Goal: Connect with others: Connect with others

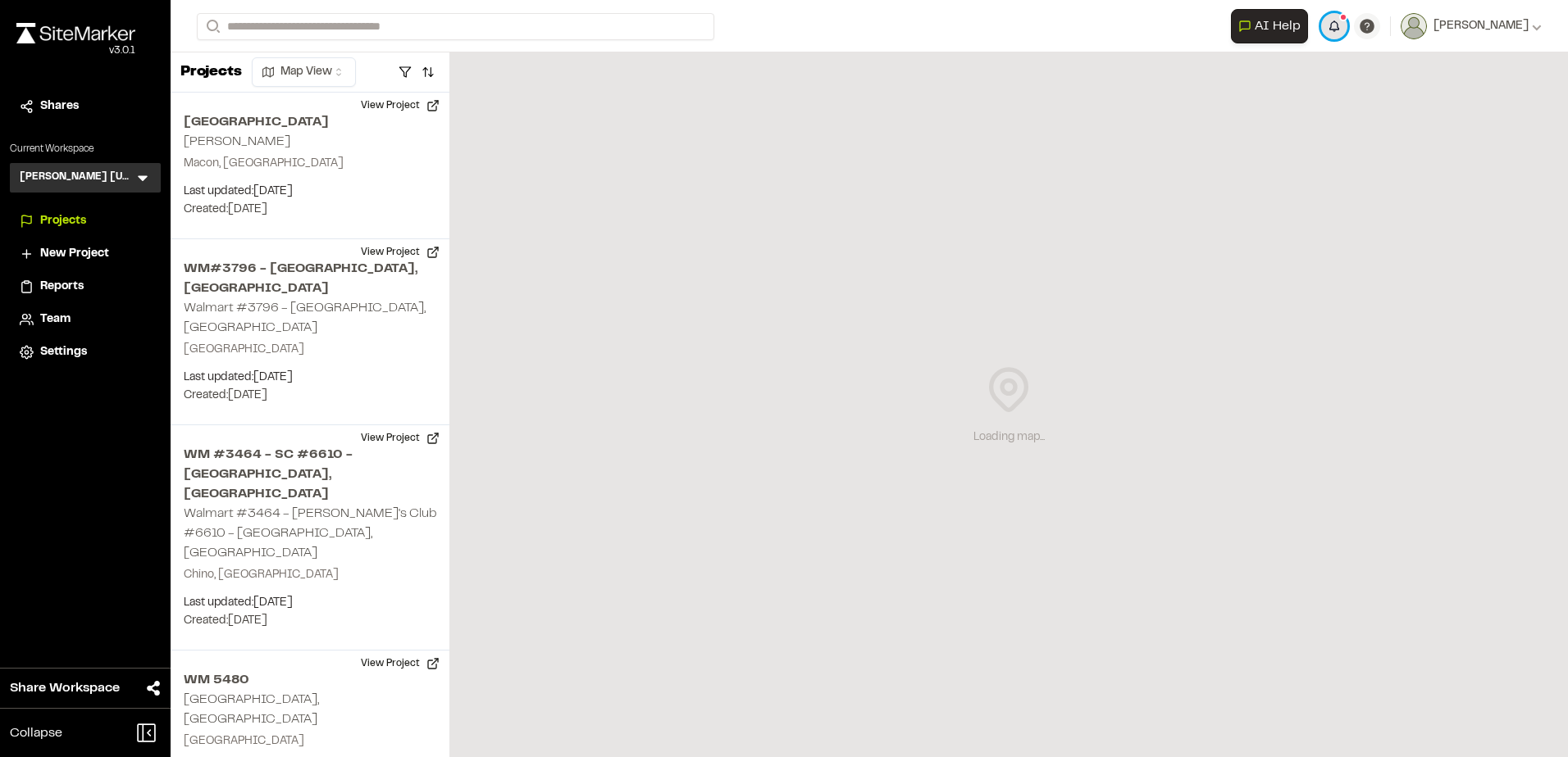
click at [1321, 33] on button "button" at bounding box center [1333, 26] width 26 height 26
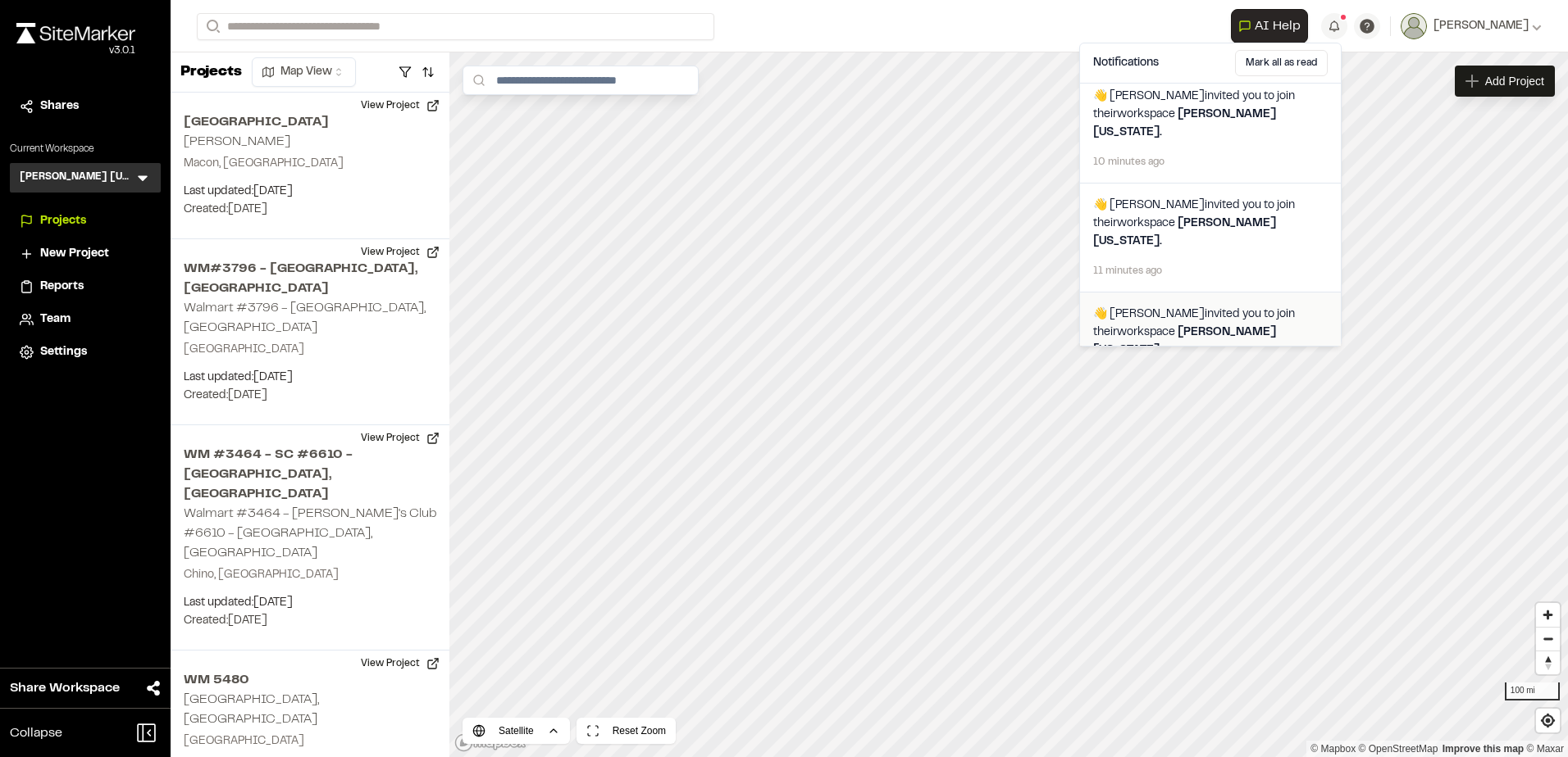
scroll to position [10, 0]
click at [1214, 305] on span "👋 [PERSON_NAME] invited you to join their workspace [PERSON_NAME][US_STATE] ." at bounding box center [1211, 331] width 235 height 54
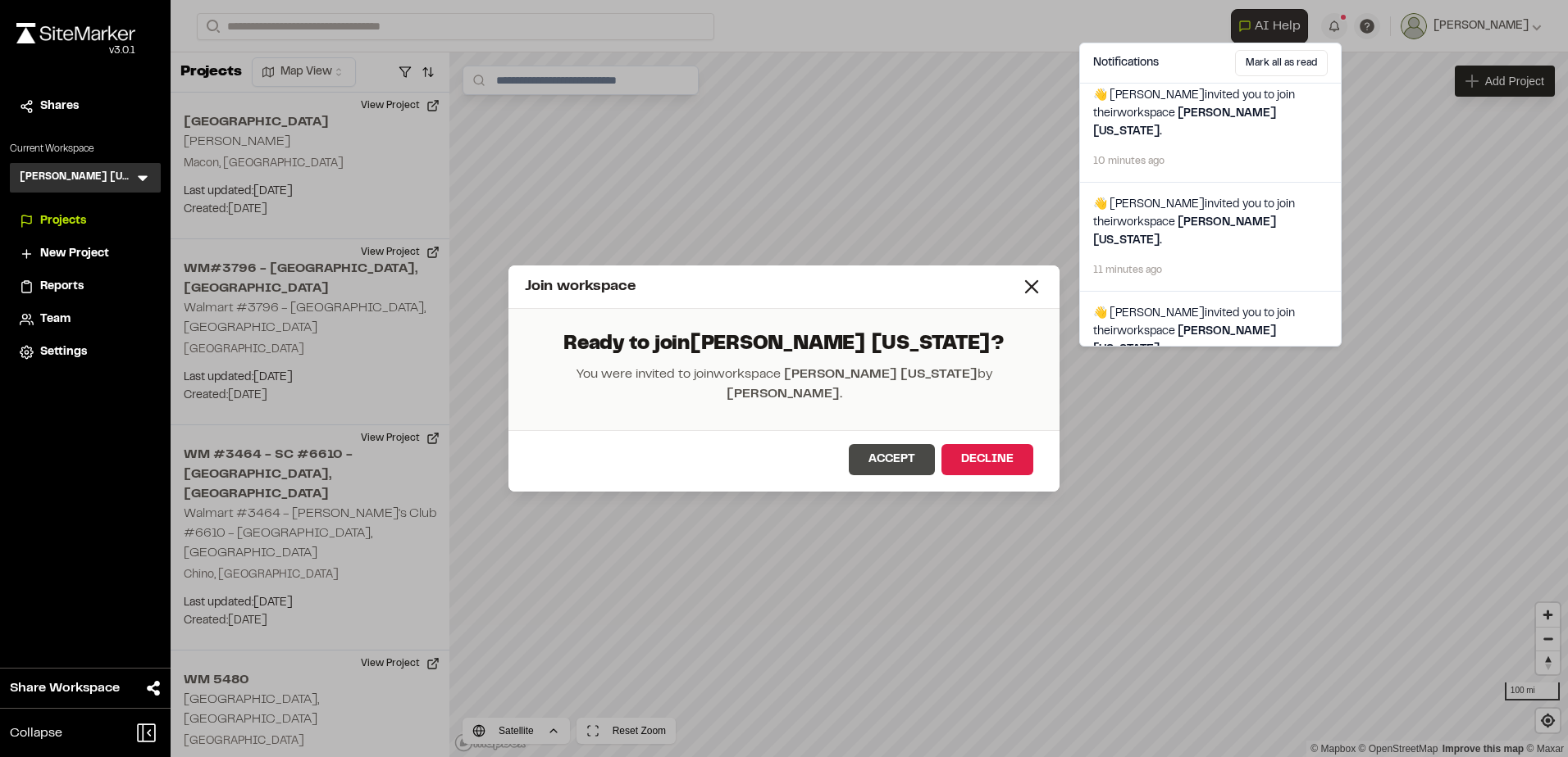
click at [883, 445] on button "Accept" at bounding box center [891, 460] width 86 height 31
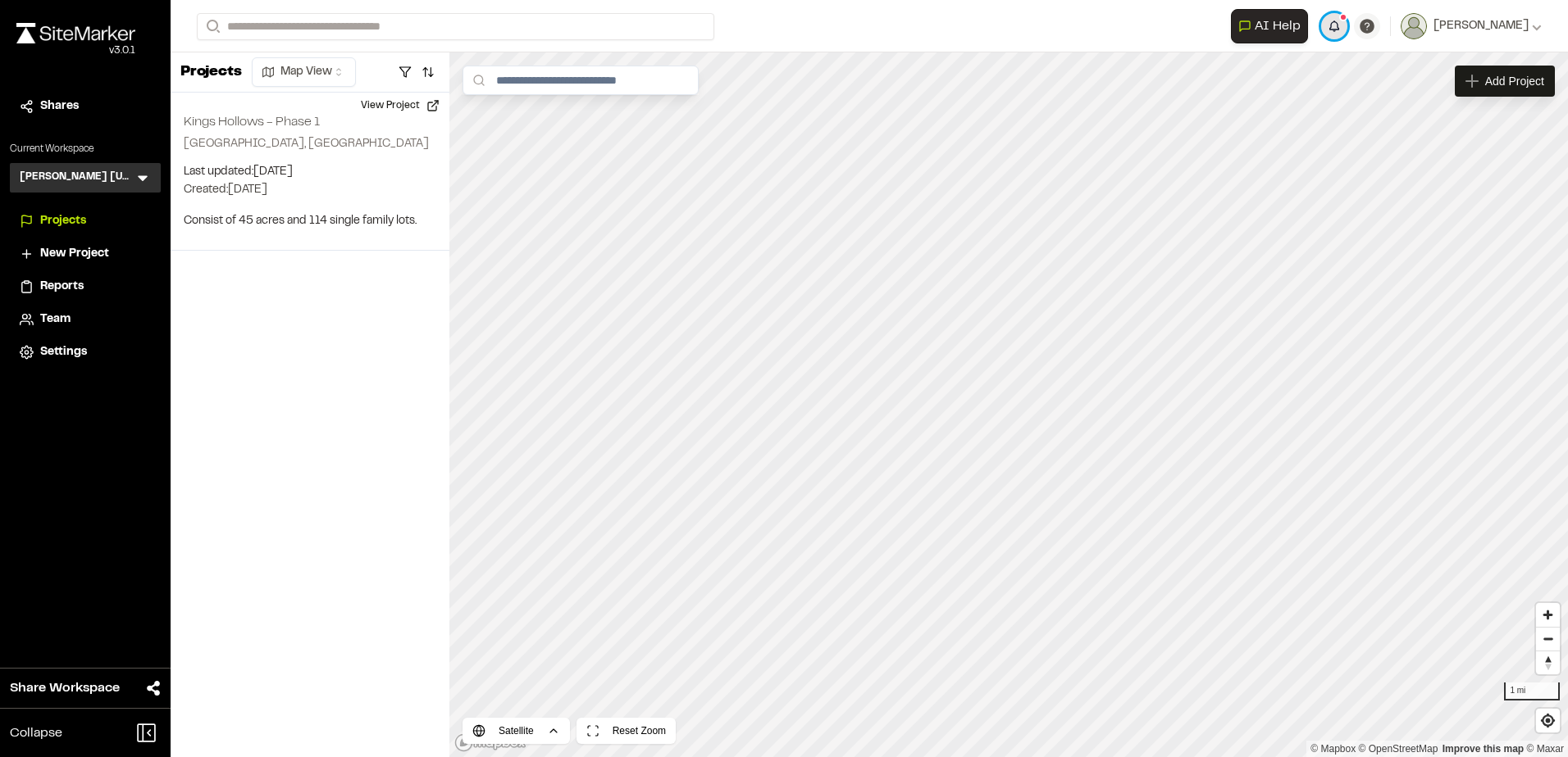
click at [1330, 27] on button "button" at bounding box center [1333, 26] width 26 height 26
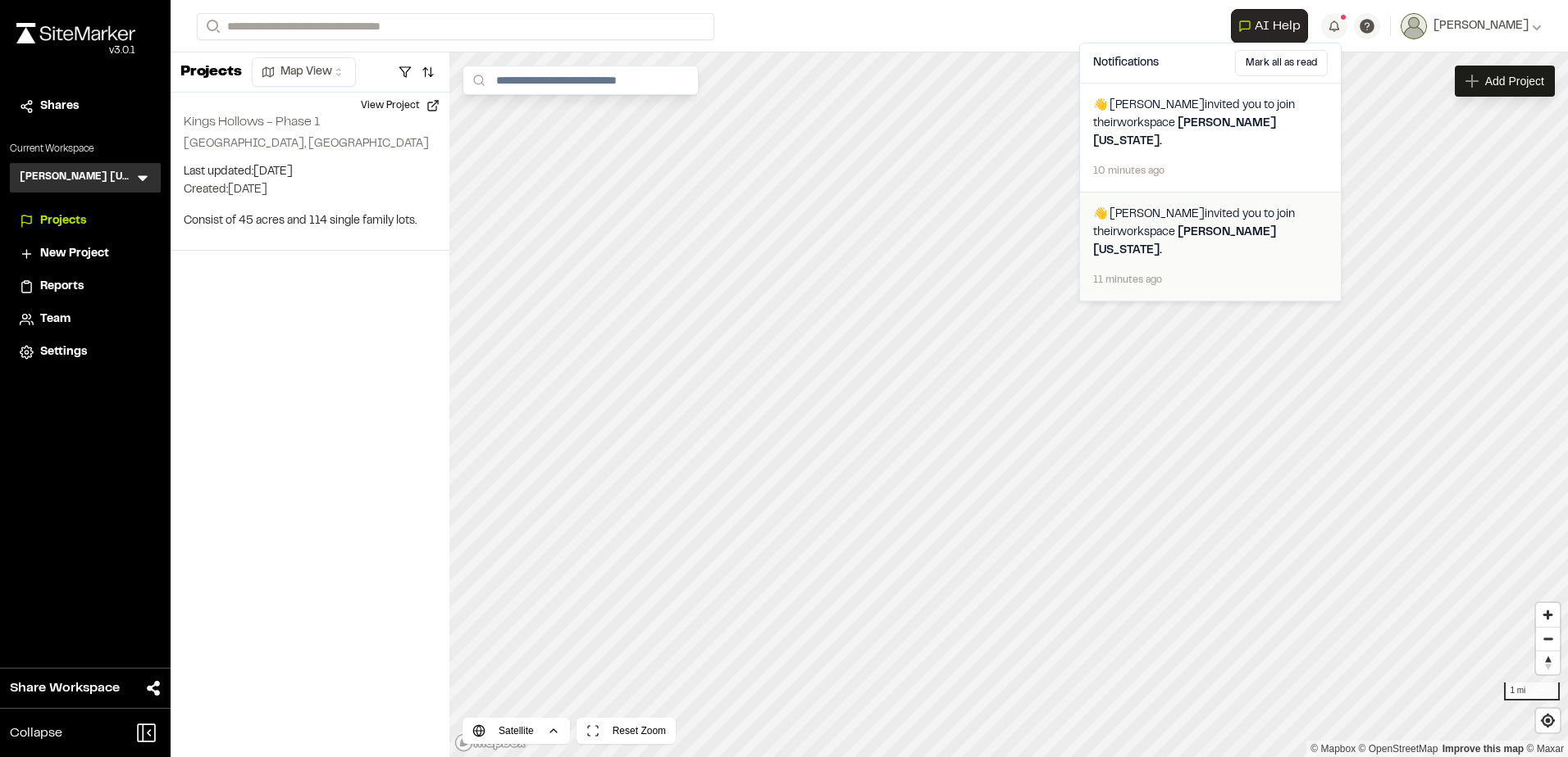
click at [1217, 206] on span "👋 [PERSON_NAME] invited you to join their workspace [PERSON_NAME] [US_STATE] ." at bounding box center [1211, 233] width 235 height 54
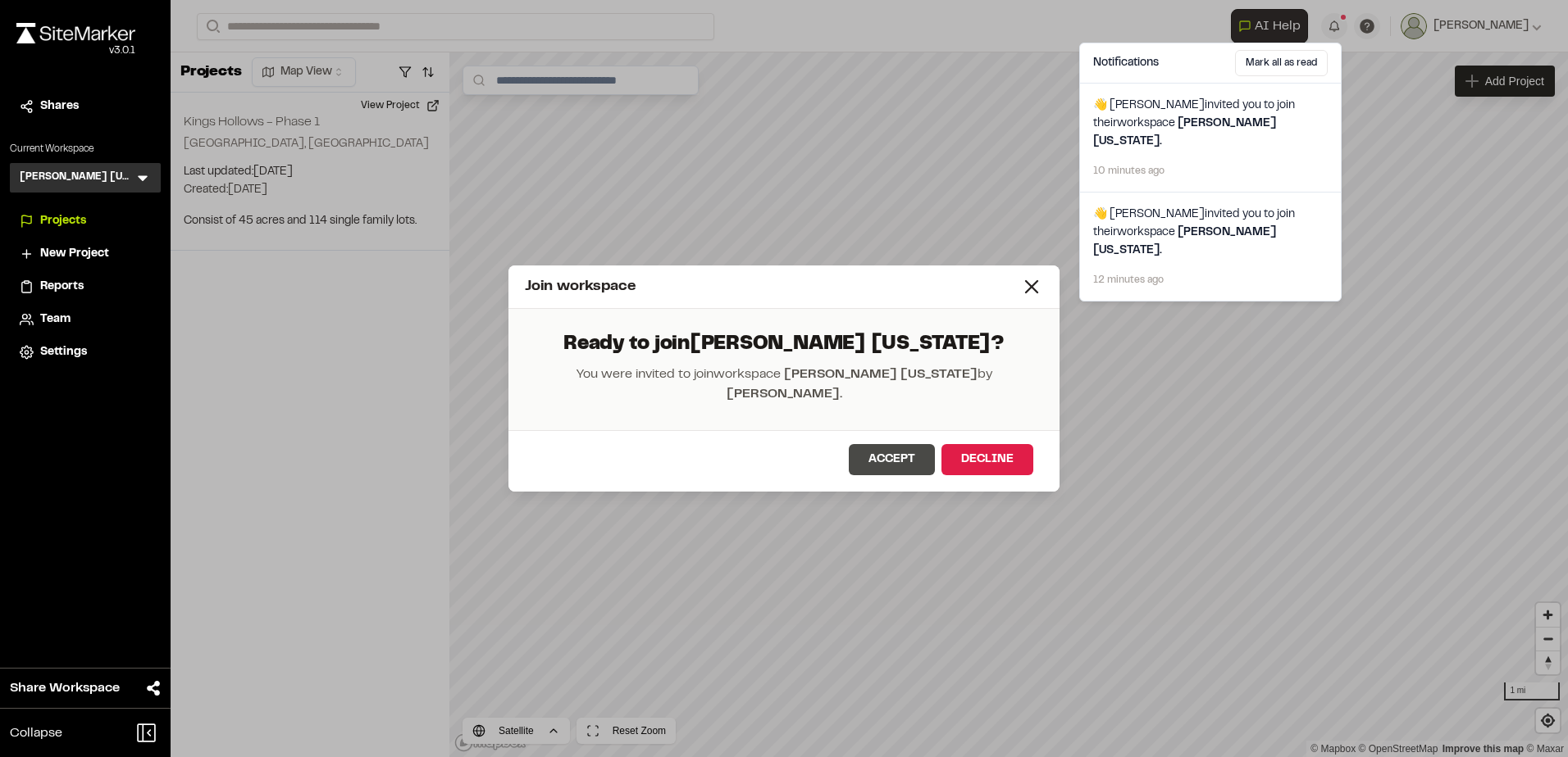
click at [889, 452] on button "Accept" at bounding box center [891, 460] width 86 height 31
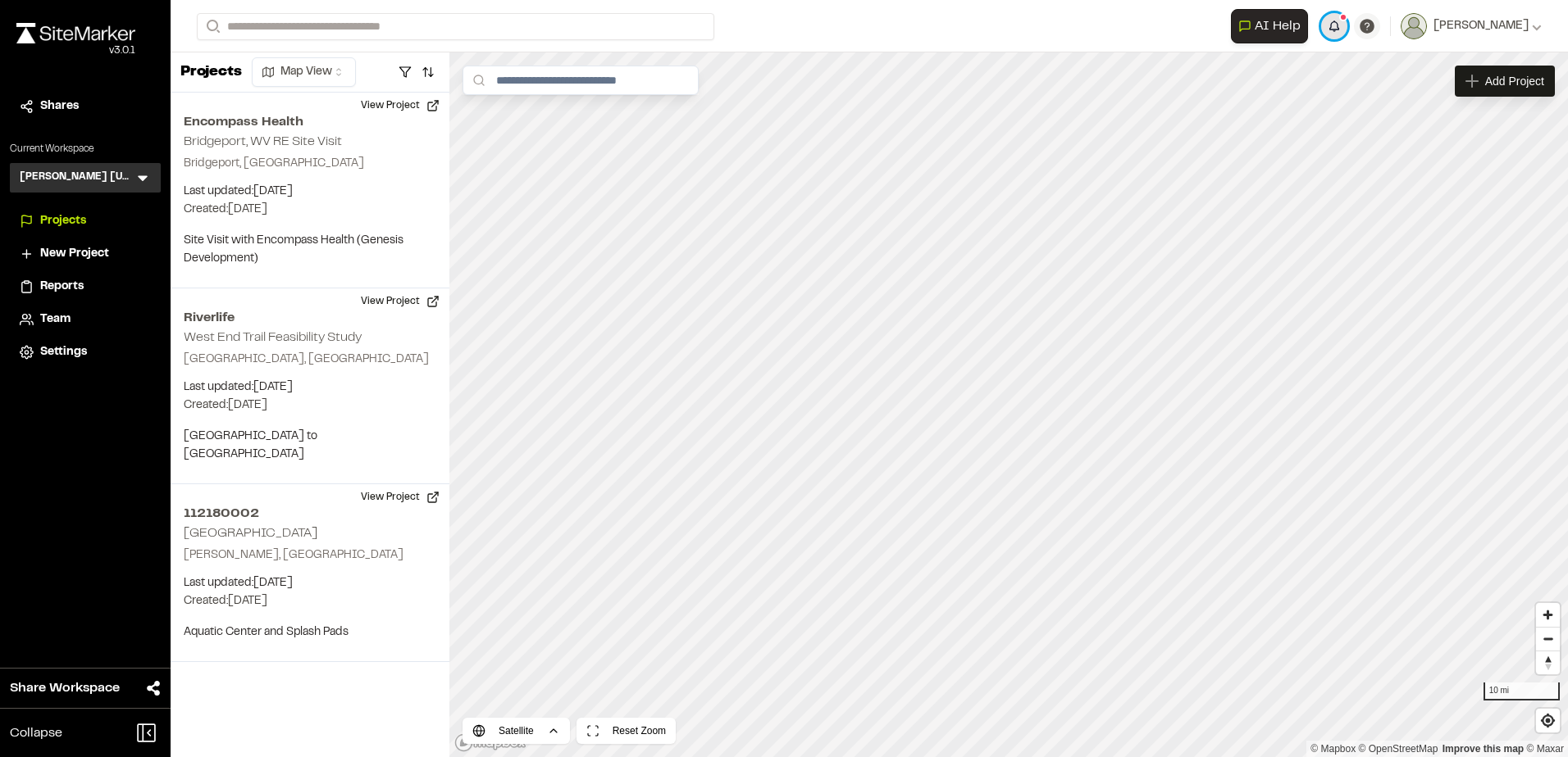
click at [1328, 33] on button "button" at bounding box center [1333, 26] width 26 height 26
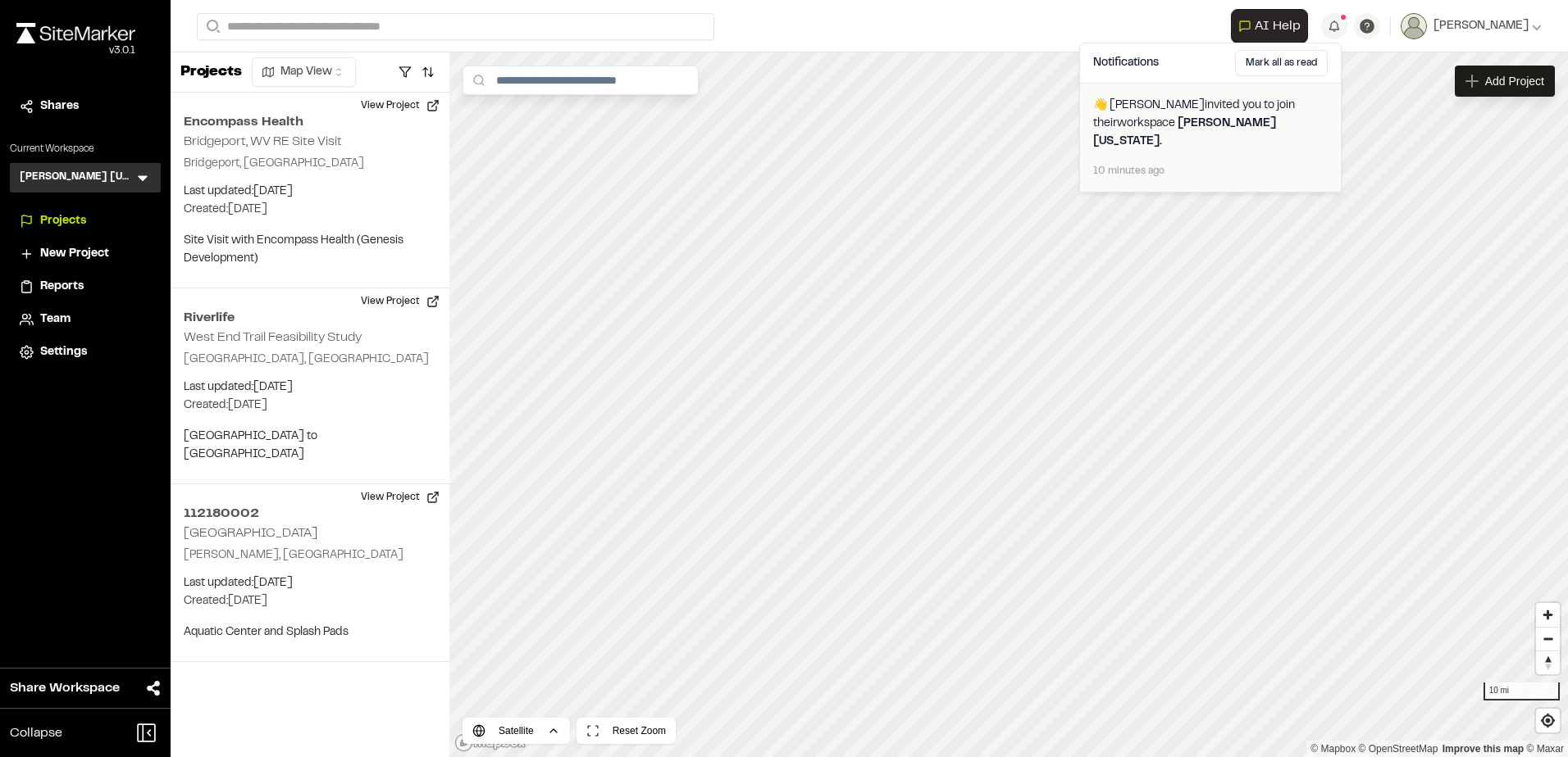
click at [1208, 115] on span "👋 [PERSON_NAME] invited you to join their workspace [PERSON_NAME] [US_STATE] ." at bounding box center [1211, 124] width 235 height 54
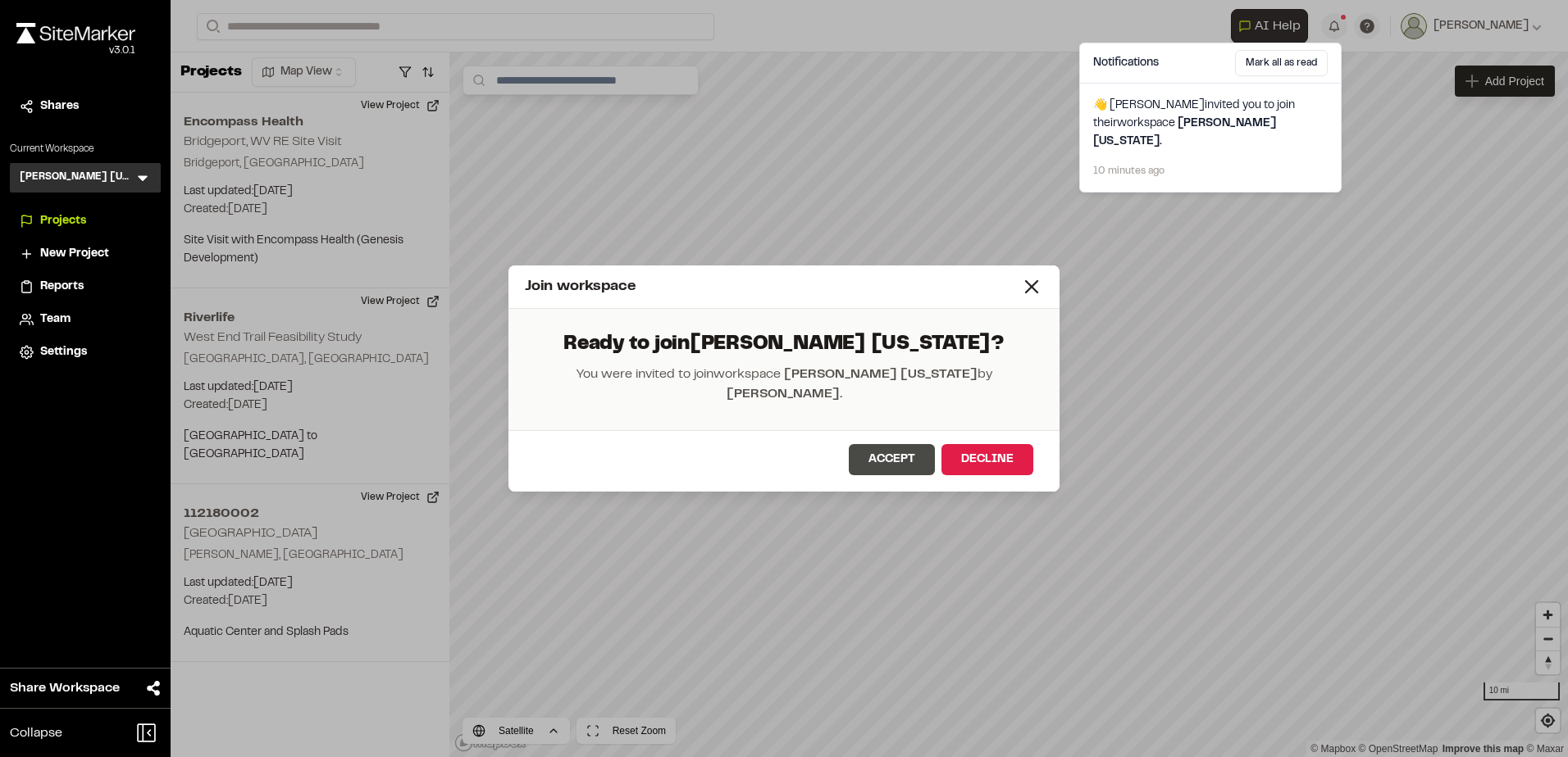
click at [888, 455] on button "Accept" at bounding box center [891, 460] width 86 height 31
